Goal: Task Accomplishment & Management: Manage account settings

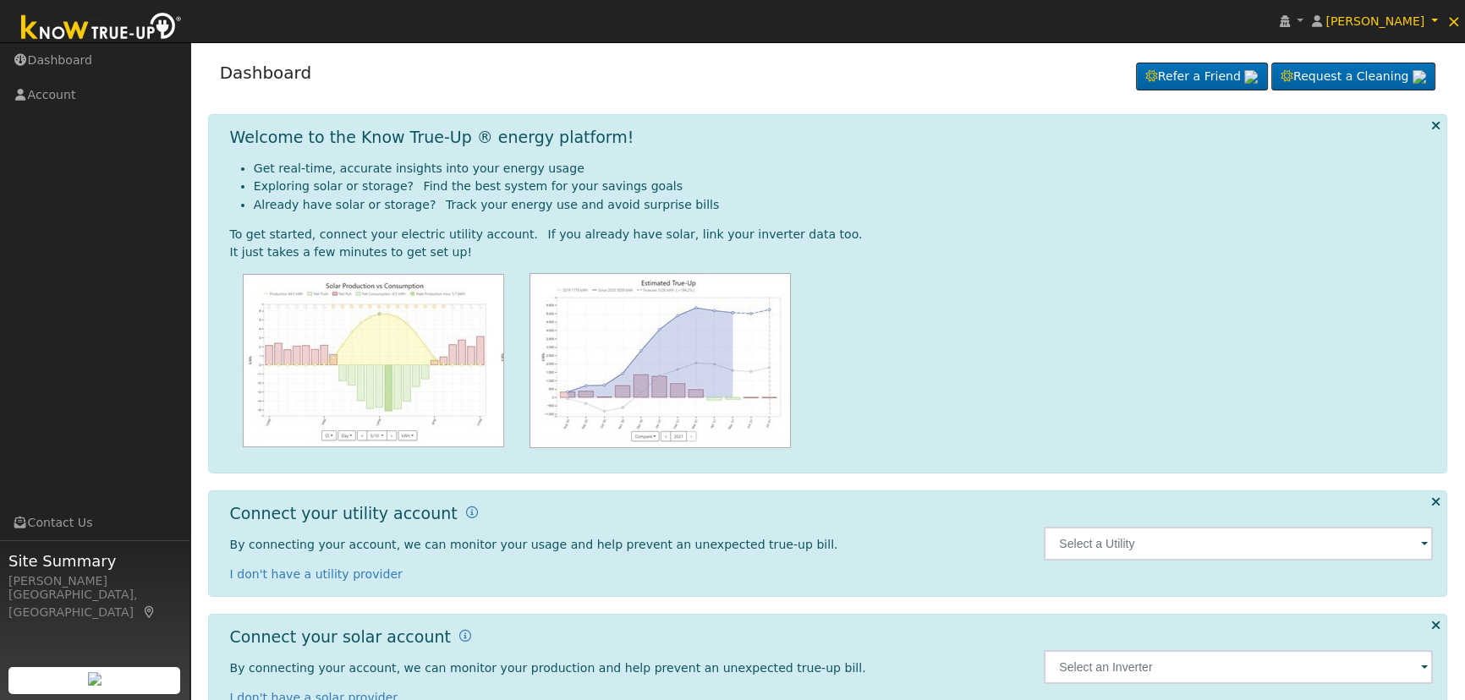
click at [263, 74] on link "Dashboard" at bounding box center [266, 73] width 92 height 20
click at [1379, 24] on span "[PERSON_NAME]" at bounding box center [1374, 21] width 99 height 14
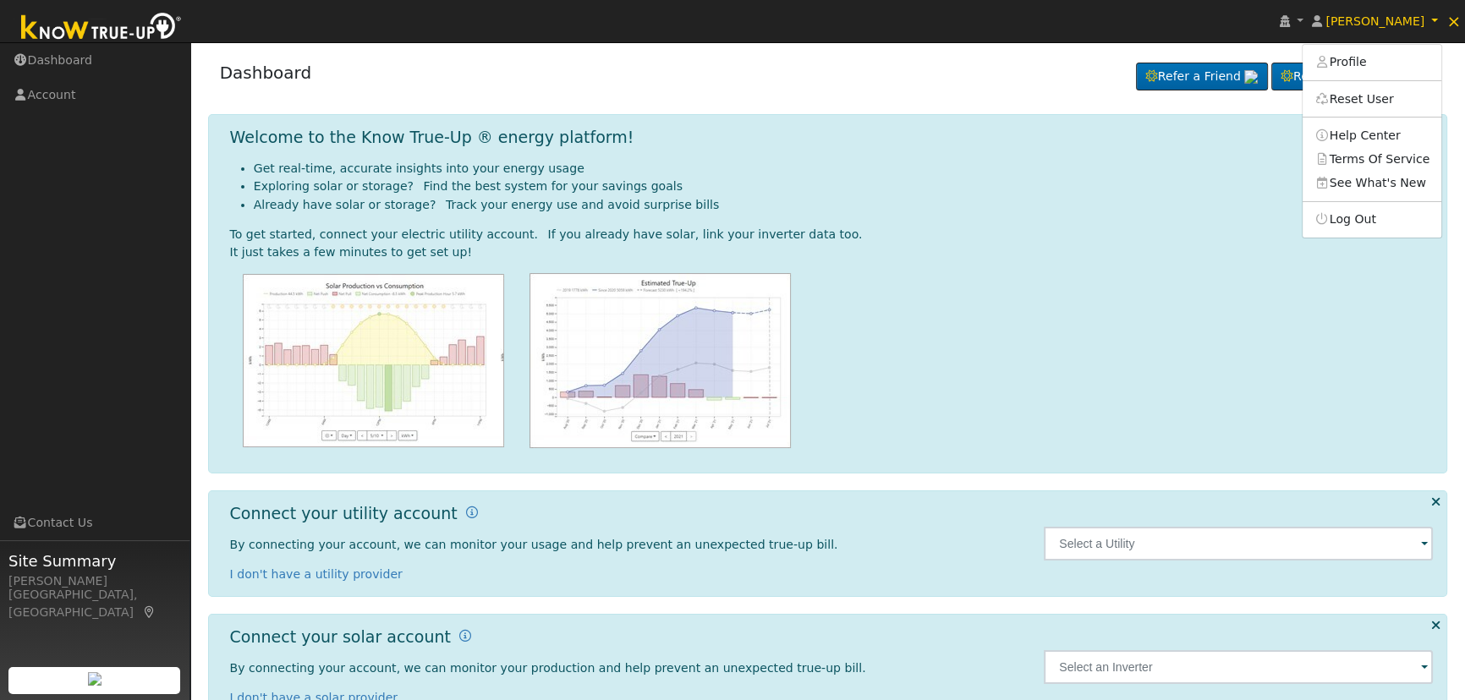
click at [598, 74] on div "Dashboard Refer a Friend Request a Cleaning Refer a Friend" at bounding box center [828, 77] width 1240 height 52
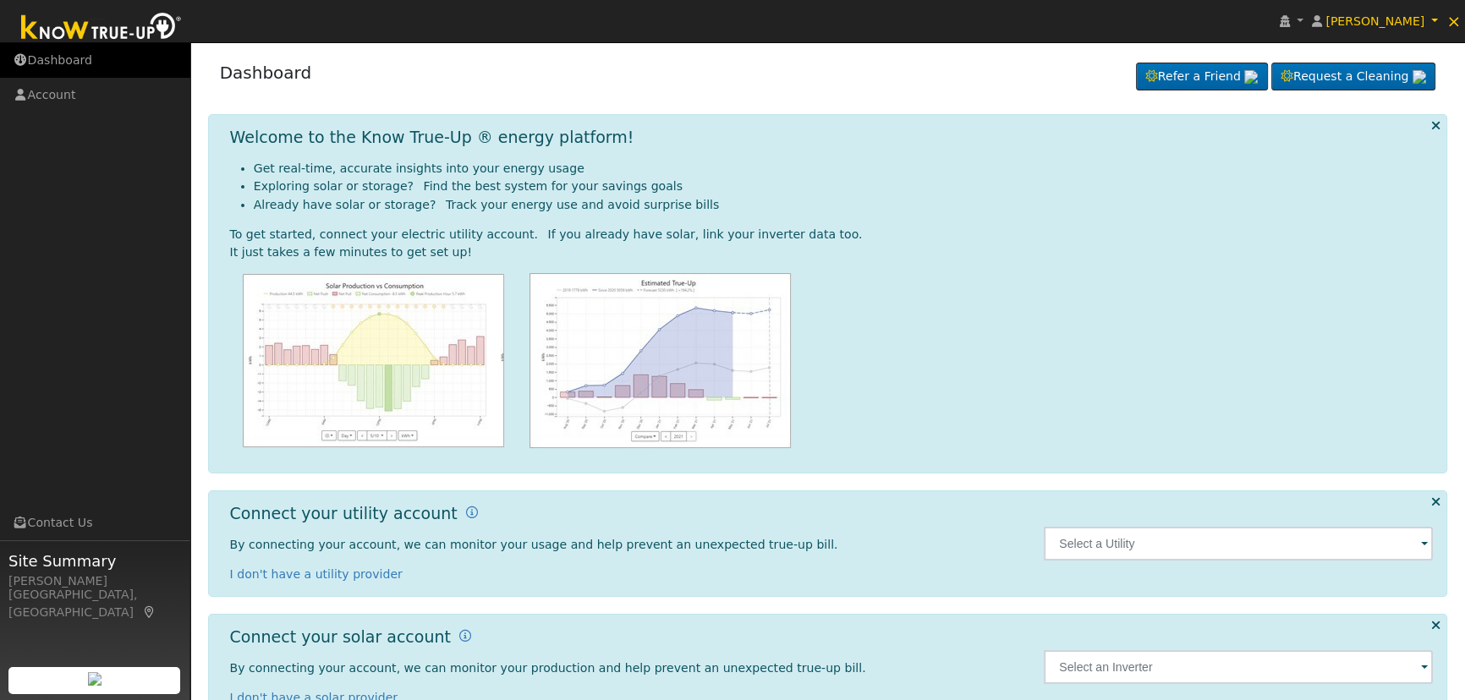
click at [68, 67] on link "Dashboard" at bounding box center [95, 60] width 190 height 35
click at [1404, 18] on span "[PERSON_NAME]" at bounding box center [1374, 21] width 99 height 14
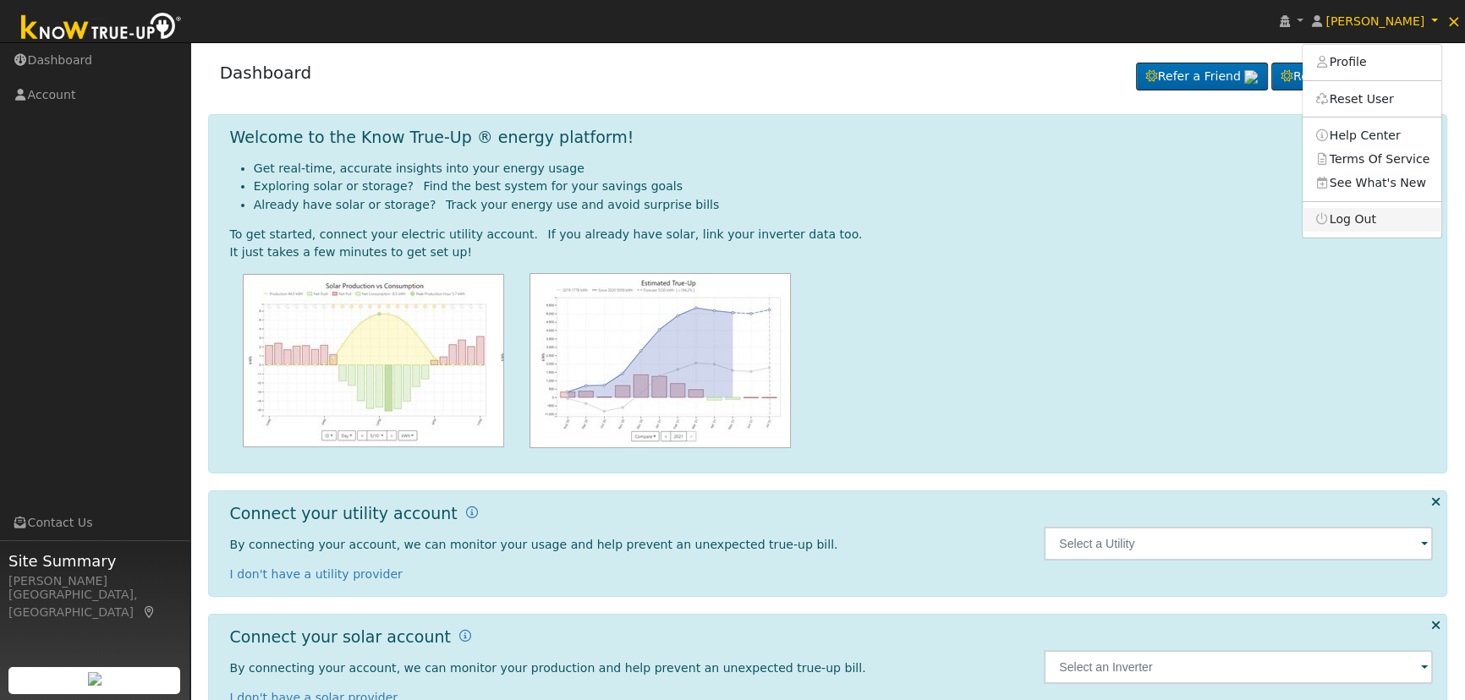
click at [1362, 217] on link "Log Out" at bounding box center [1371, 220] width 139 height 24
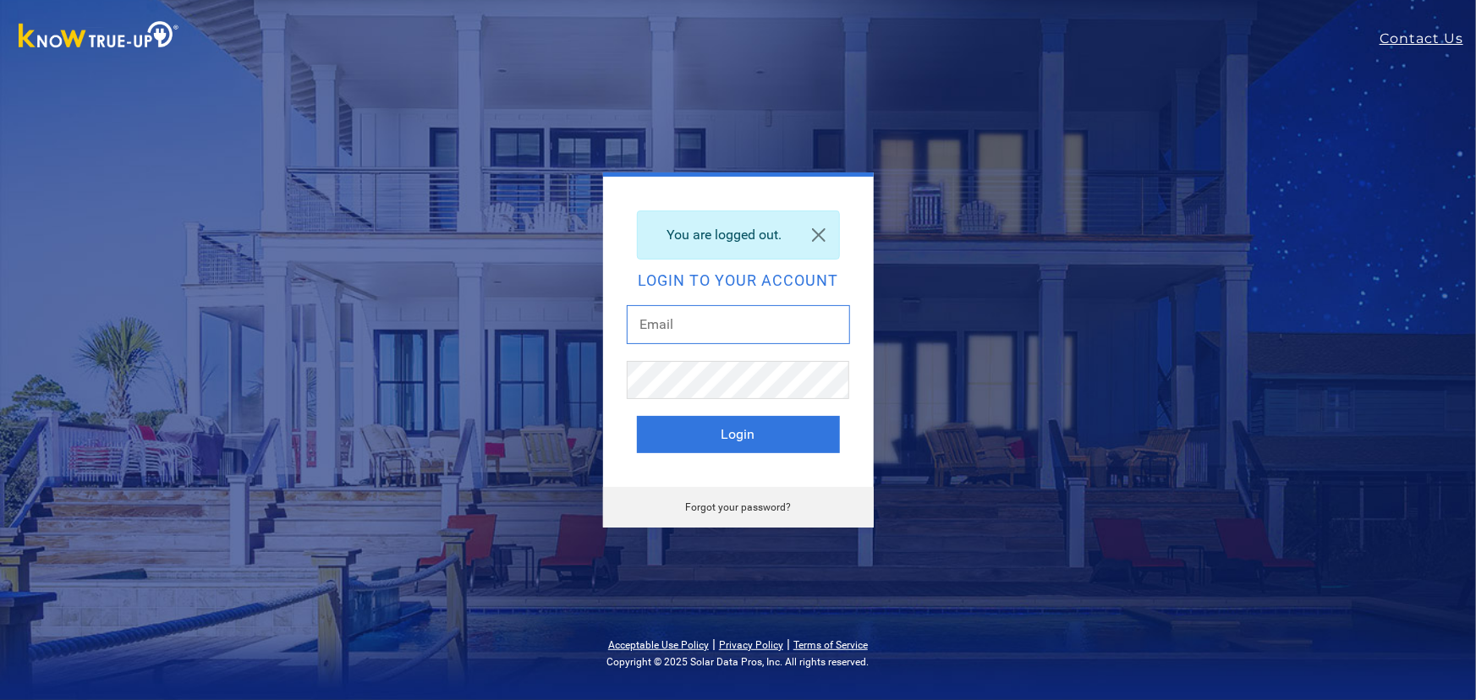
click at [750, 320] on input "text" at bounding box center [738, 324] width 223 height 39
type input "dgibby024@gmail.com"
click at [736, 436] on button "Login" at bounding box center [738, 434] width 203 height 37
